Goal: Book appointment/travel/reservation

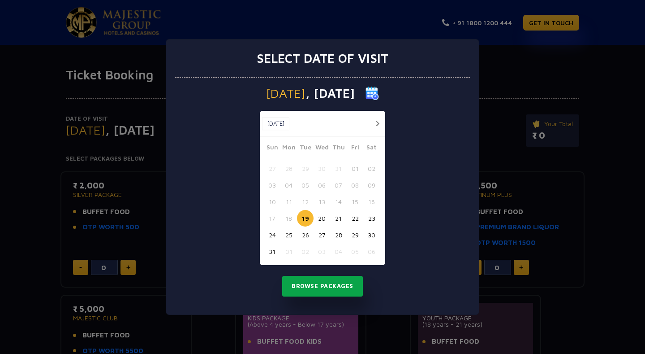
click at [339, 287] on button "Browse Packages" at bounding box center [322, 286] width 81 height 21
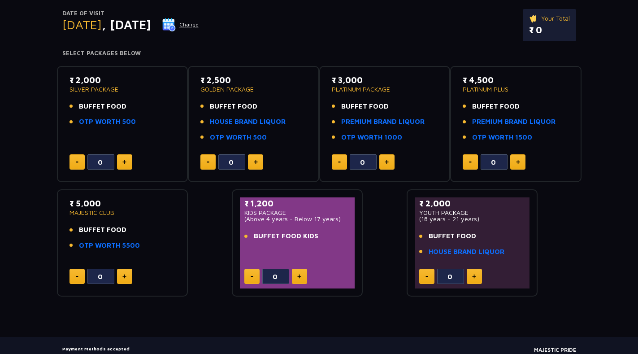
scroll to position [90, 0]
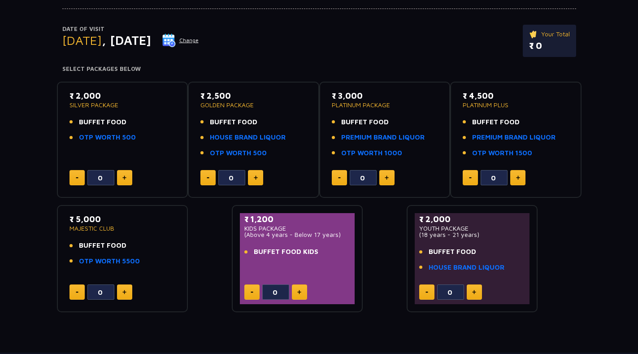
click at [176, 37] on img at bounding box center [168, 40] width 13 height 13
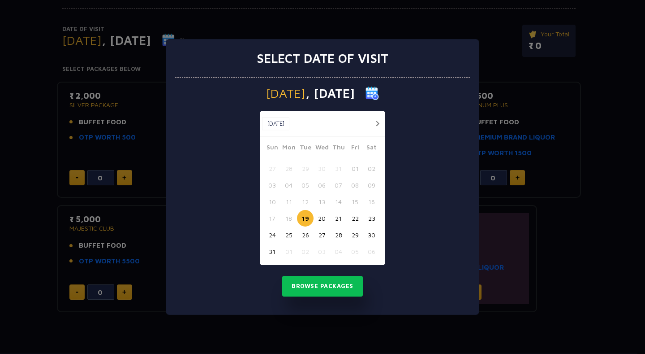
click at [378, 121] on button "button" at bounding box center [377, 123] width 11 height 11
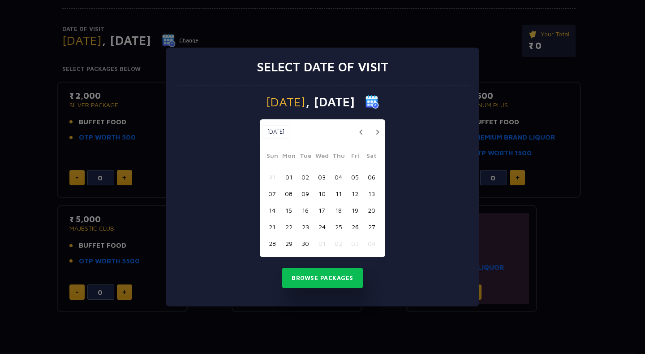
click at [305, 206] on button "16" at bounding box center [305, 210] width 17 height 17
click at [328, 275] on button "Browse Packages" at bounding box center [322, 278] width 81 height 21
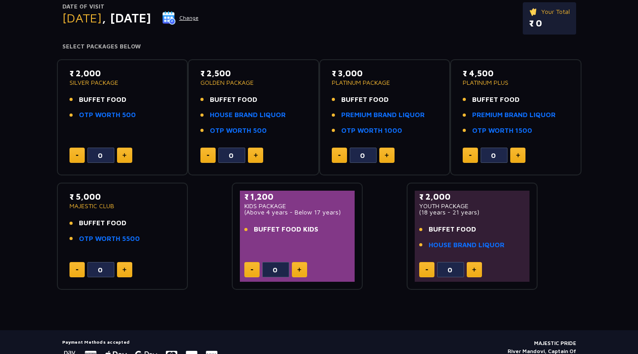
scroll to position [22, 0]
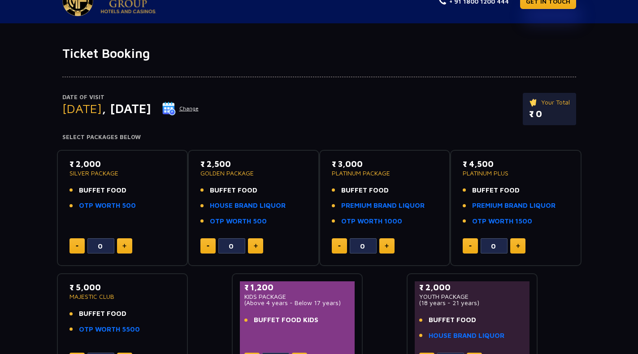
click at [86, 164] on p "₹ 2,000" at bounding box center [122, 164] width 106 height 12
click at [90, 172] on p "SILVER PACKAGE" at bounding box center [122, 173] width 106 height 6
click at [127, 246] on button at bounding box center [124, 245] width 15 height 15
type input "2"
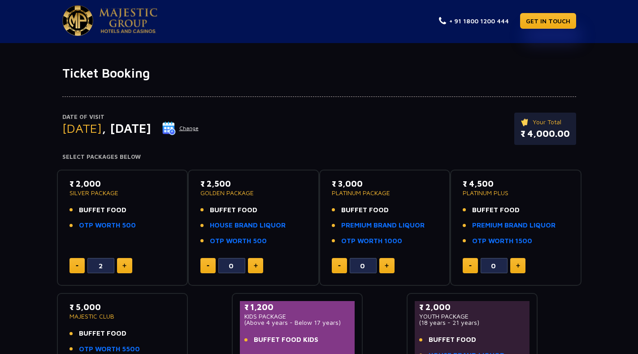
scroll to position [0, 0]
